Goal: Find specific page/section: Find specific page/section

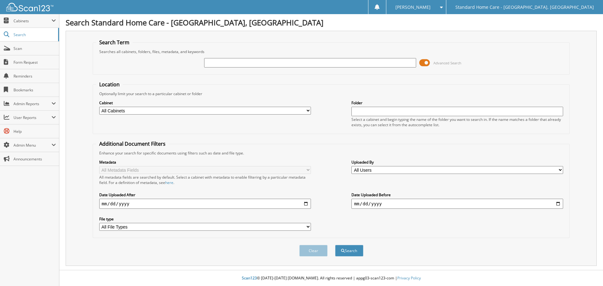
click at [229, 64] on input "text" at bounding box center [310, 62] width 212 height 9
type input "[PERSON_NAME]"
click at [335, 245] on button "Search" at bounding box center [349, 251] width 28 height 12
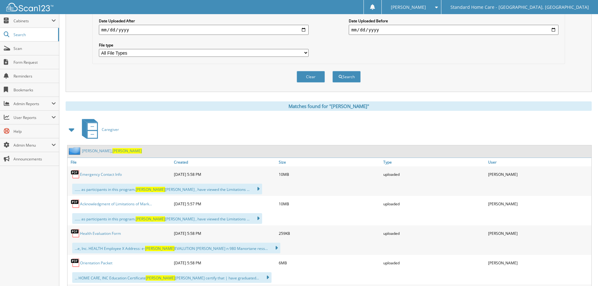
scroll to position [188, 0]
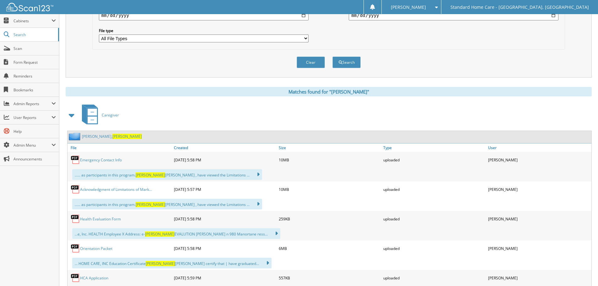
click at [112, 137] on span "[PERSON_NAME]" at bounding box center [127, 136] width 30 height 5
